Goal: Task Accomplishment & Management: Manage account settings

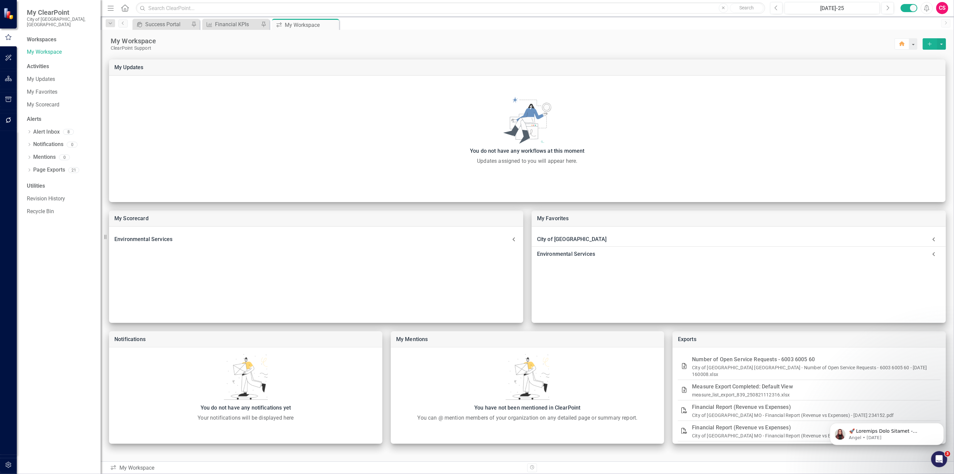
click at [12, 462] on button "button" at bounding box center [8, 465] width 15 height 14
drag, startPoint x: 43, startPoint y: 48, endPoint x: 47, endPoint y: 54, distance: 7.5
click at [43, 48] on link "Manage Users" at bounding box center [60, 52] width 67 height 8
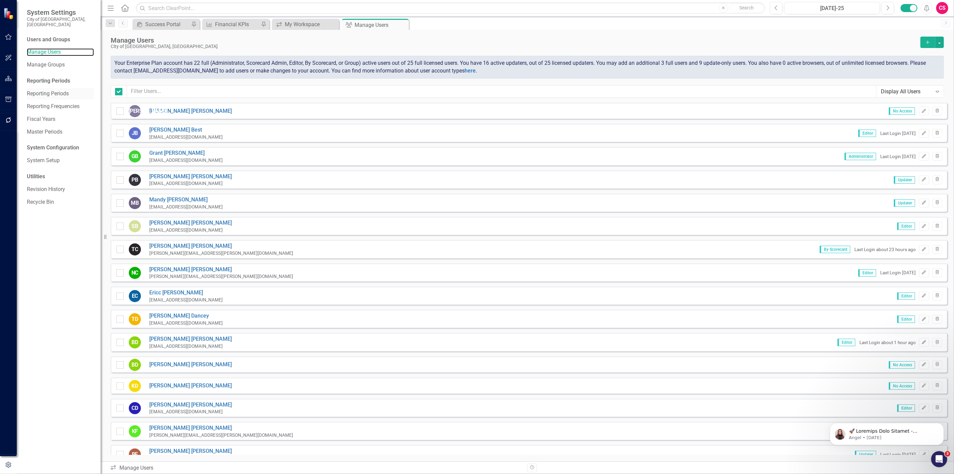
checkbox input "false"
click at [43, 158] on link "System Setup" at bounding box center [60, 161] width 67 height 8
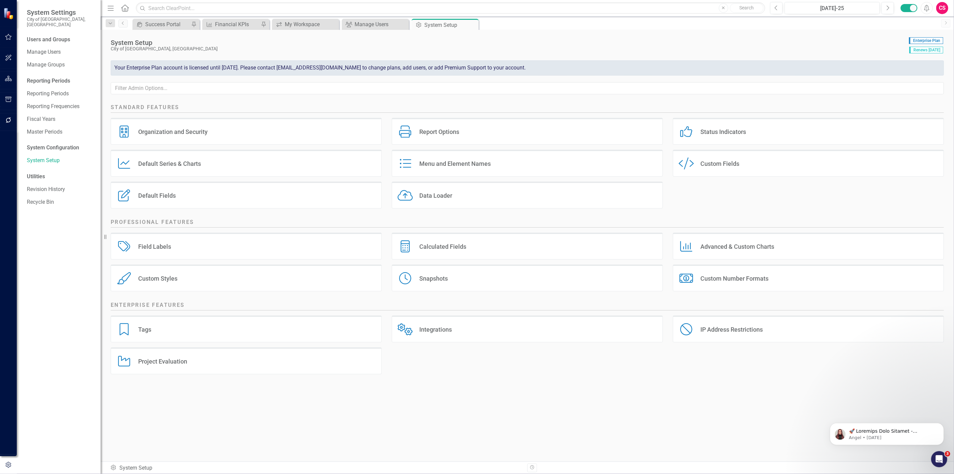
click at [259, 121] on div "Organization and Security Organization and Security" at bounding box center [246, 131] width 271 height 27
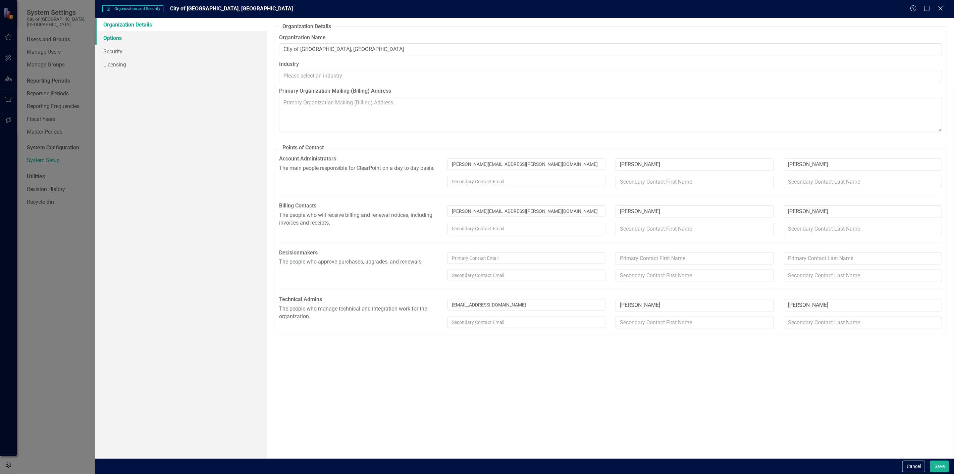
click at [152, 36] on link "Options" at bounding box center [181, 37] width 172 height 13
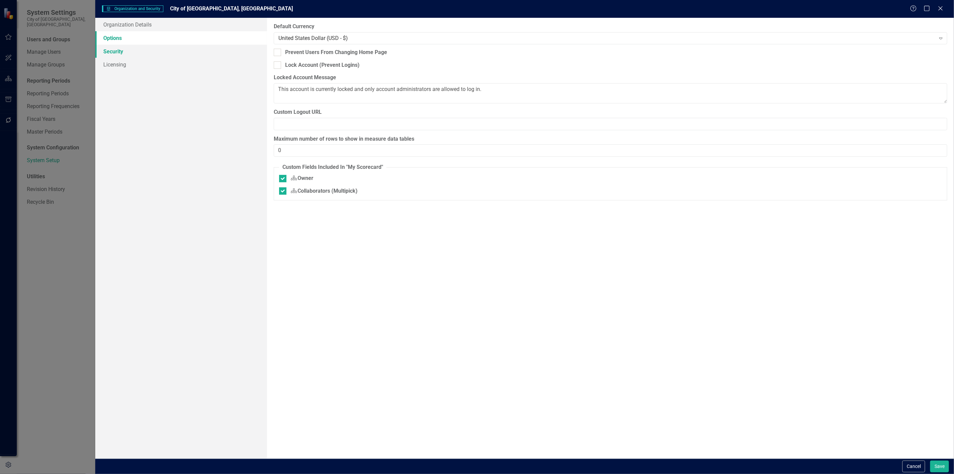
click at [142, 51] on link "Security" at bounding box center [181, 51] width 172 height 13
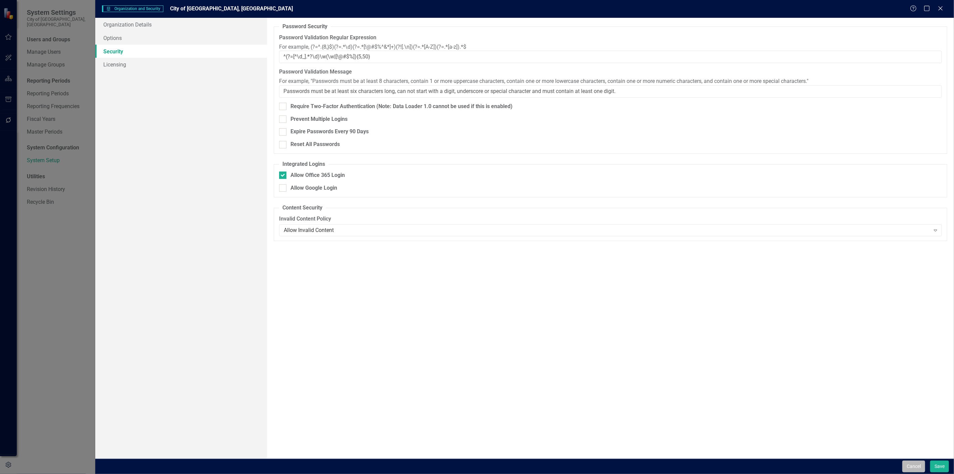
click at [906, 470] on button "Cancel" at bounding box center [914, 466] width 23 height 12
